Goal: Ask a question

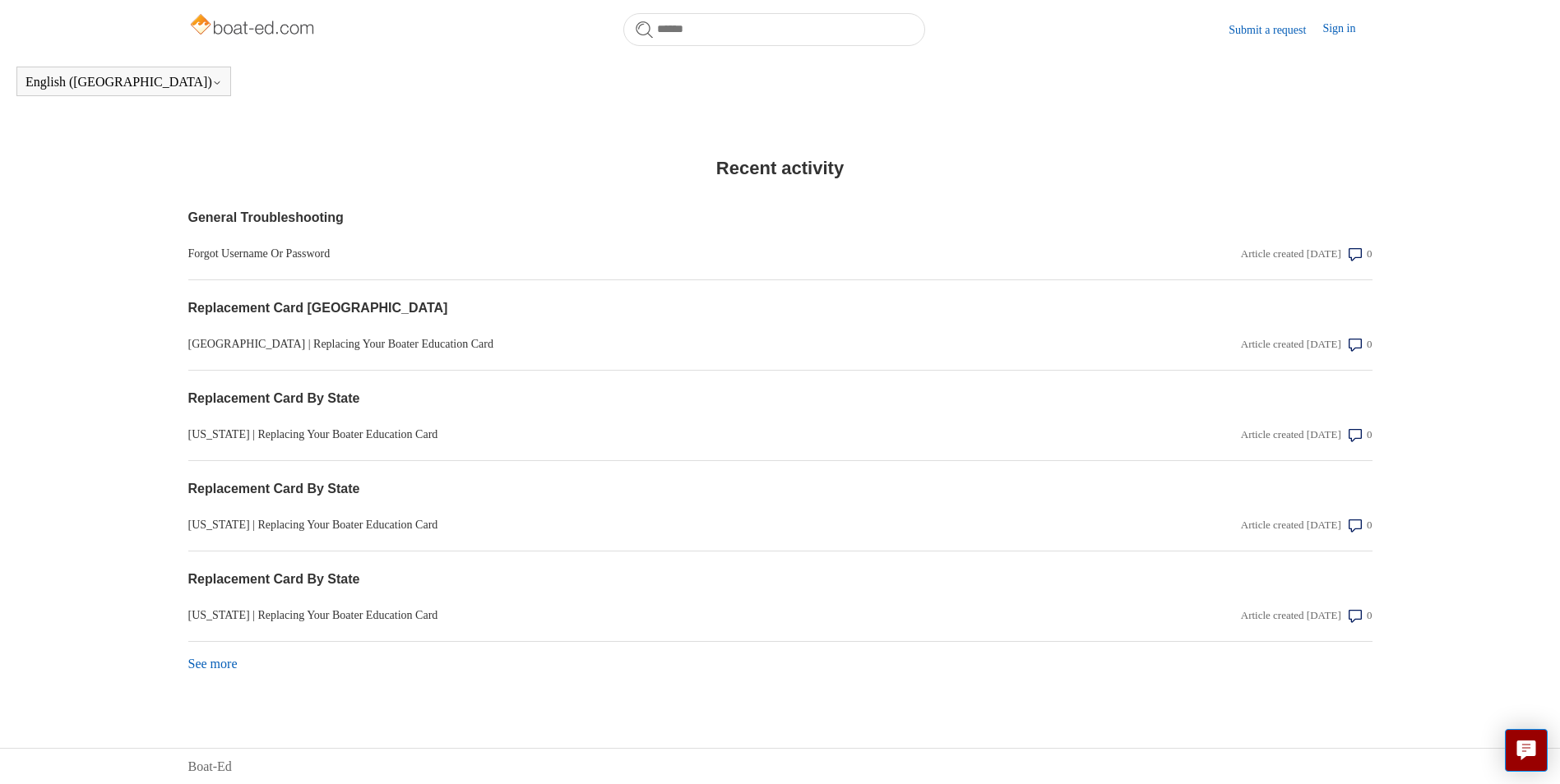
scroll to position [1244, 0]
click at [218, 658] on link "See more items from recent activity" at bounding box center [213, 663] width 49 height 14
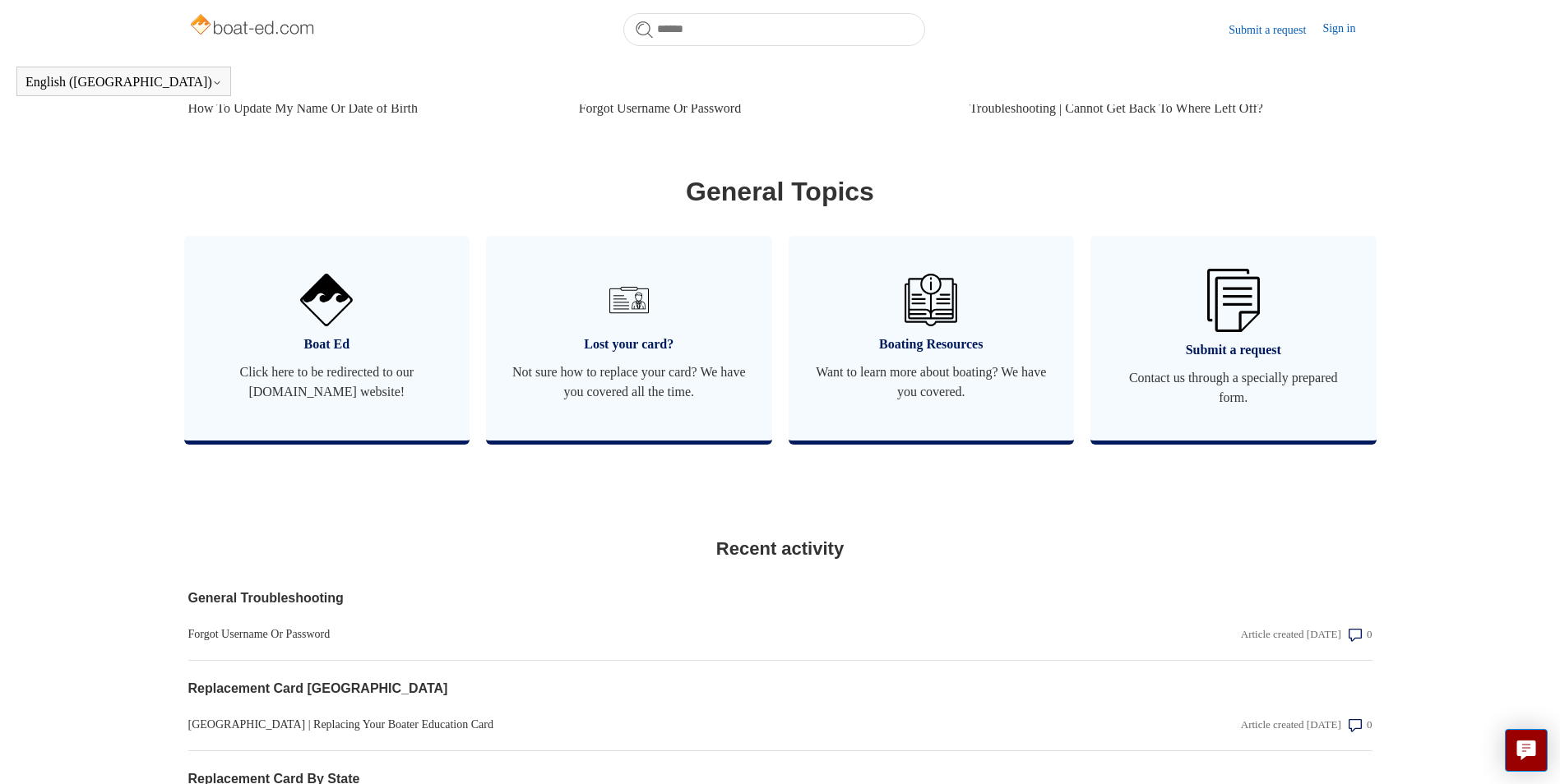
scroll to position [546, 0]
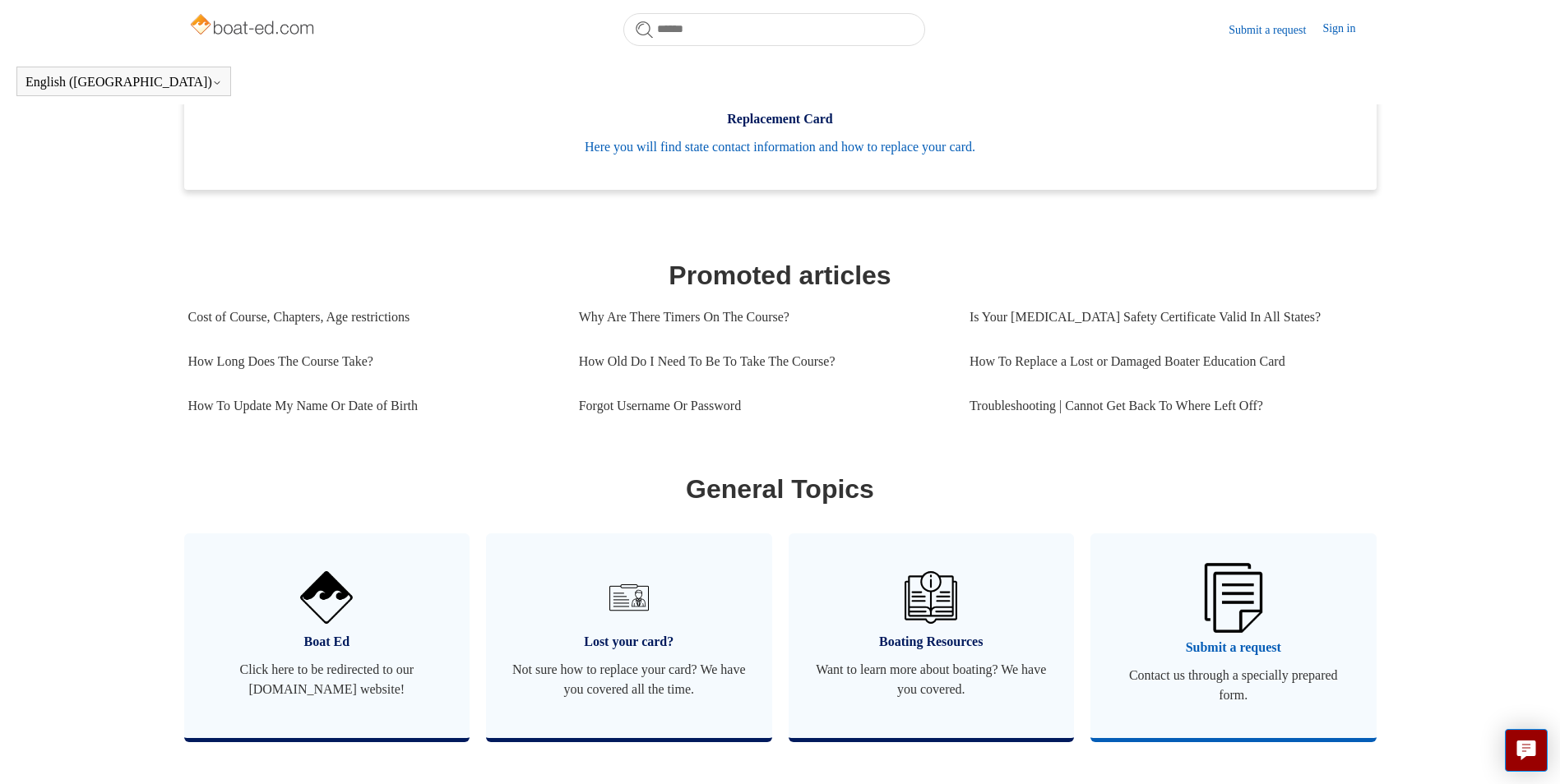
click at [1219, 657] on span "Submit a request" at bounding box center [1233, 648] width 237 height 20
click at [331, 380] on link "How Long Does The Course Take?" at bounding box center [371, 361] width 366 height 44
click at [1220, 658] on span "Submit a request" at bounding box center [1233, 648] width 237 height 20
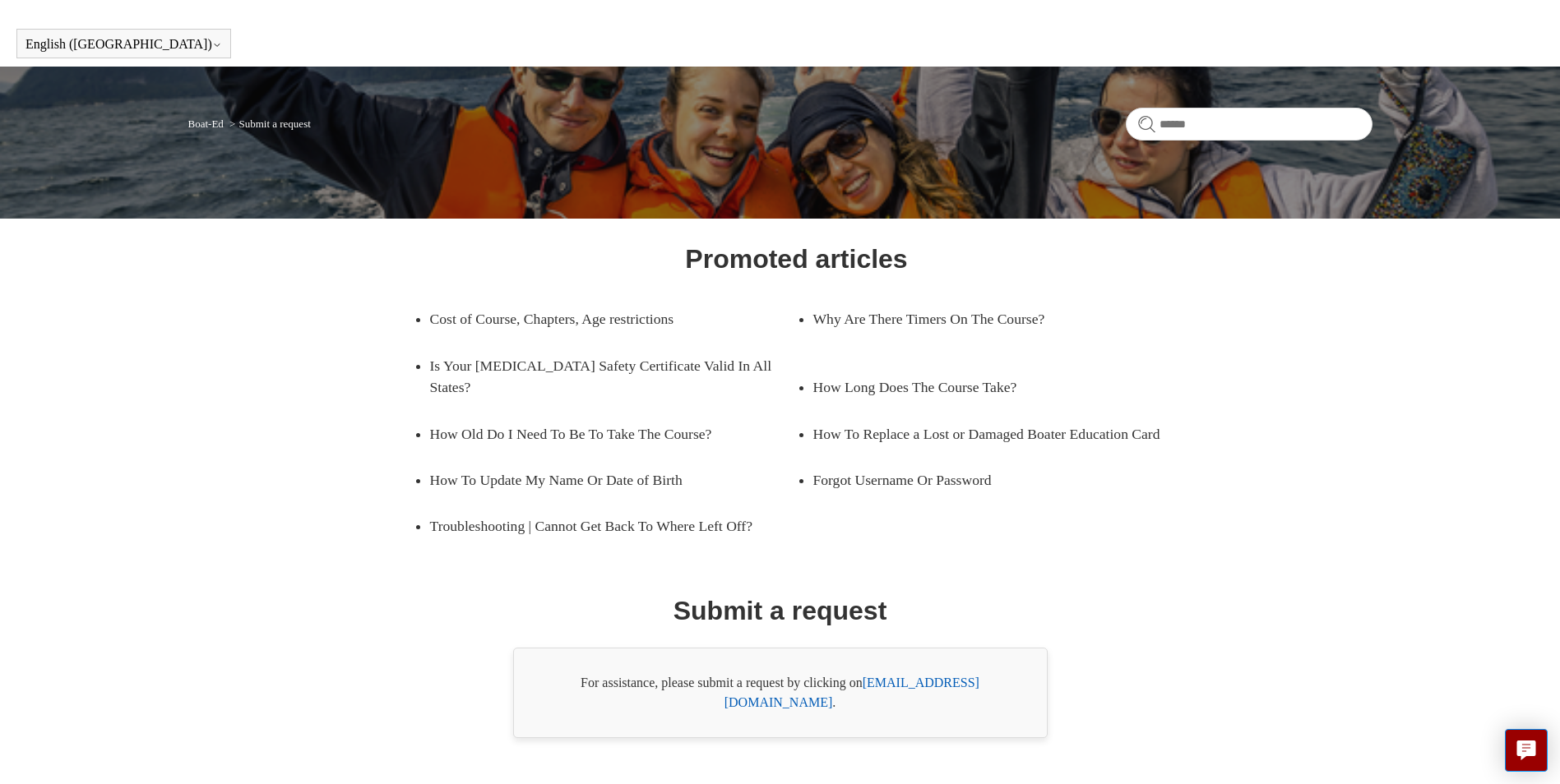
scroll to position [58, 0]
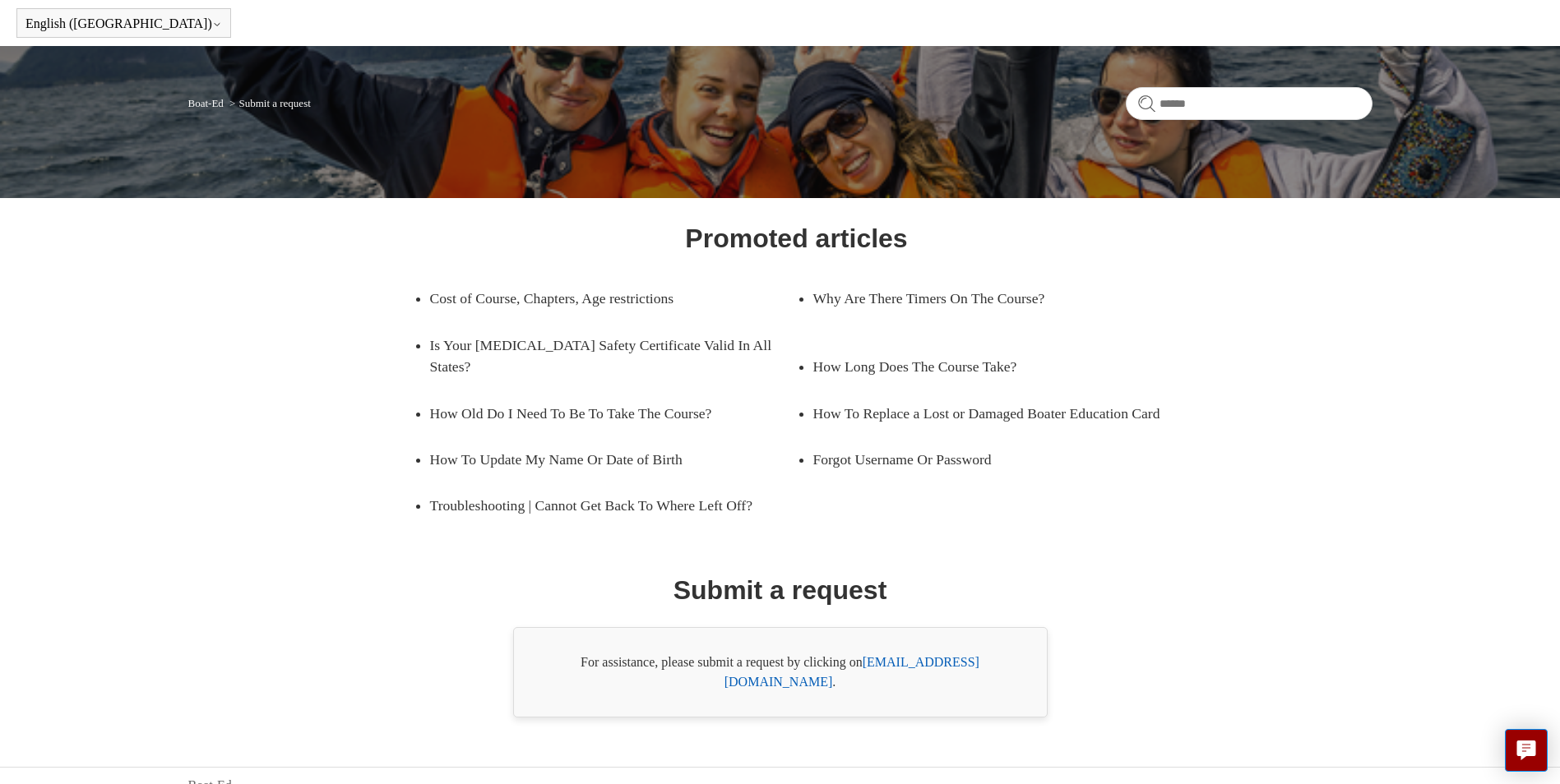
click at [979, 663] on link "[EMAIL_ADDRESS][DOMAIN_NAME]" at bounding box center [851, 672] width 255 height 33
drag, startPoint x: 965, startPoint y: 662, endPoint x: 962, endPoint y: 673, distance: 11.4
click at [962, 673] on div "For assistance, please submit a request by clicking on [EMAIL_ADDRESS][DOMAIN_N…" at bounding box center [780, 673] width 534 height 90
drag, startPoint x: 868, startPoint y: 663, endPoint x: 996, endPoint y: 666, distance: 128.0
click at [996, 666] on div "For assistance, please submit a request by clicking on [EMAIL_ADDRESS][DOMAIN_N…" at bounding box center [780, 673] width 534 height 90
